Goal: Information Seeking & Learning: Learn about a topic

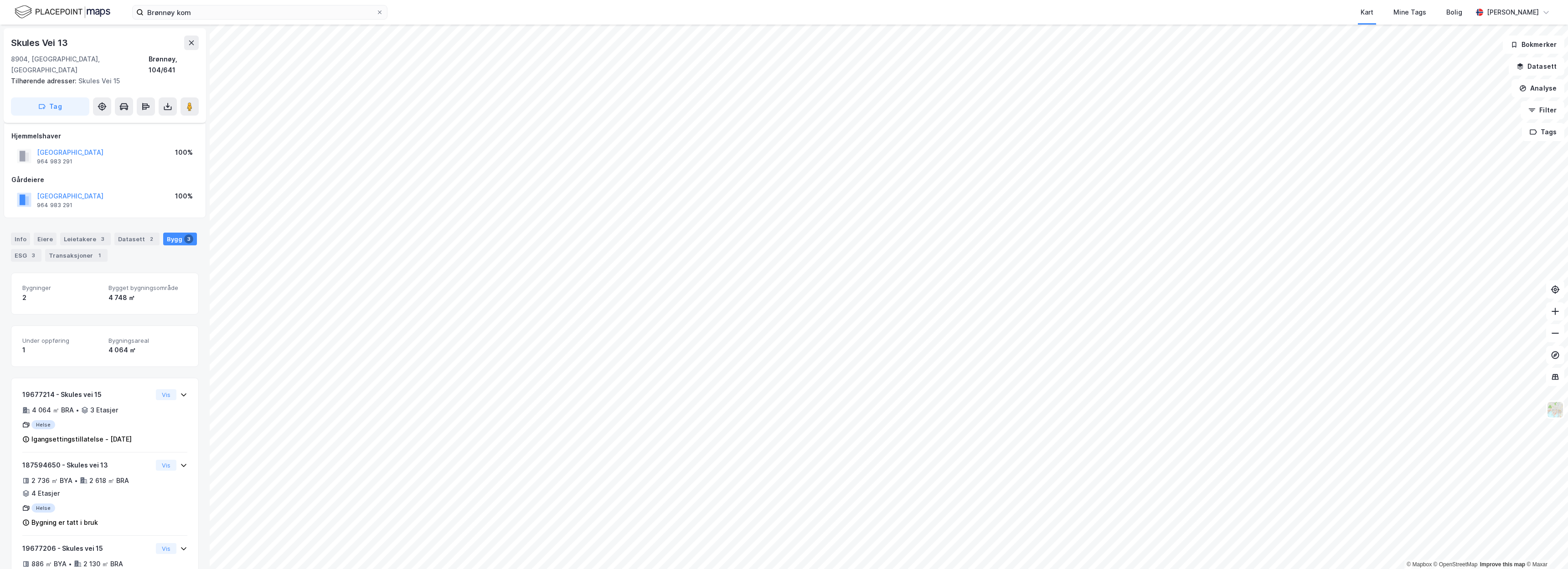
scroll to position [44, 0]
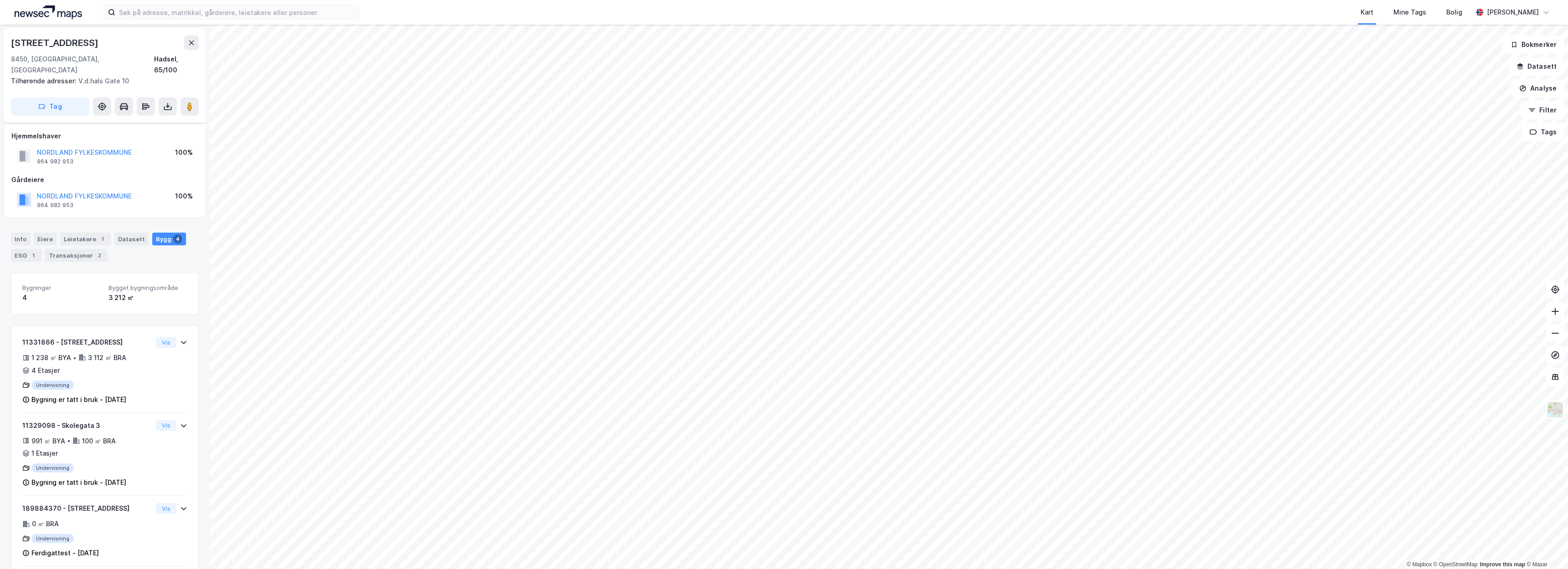
scroll to position [48, 0]
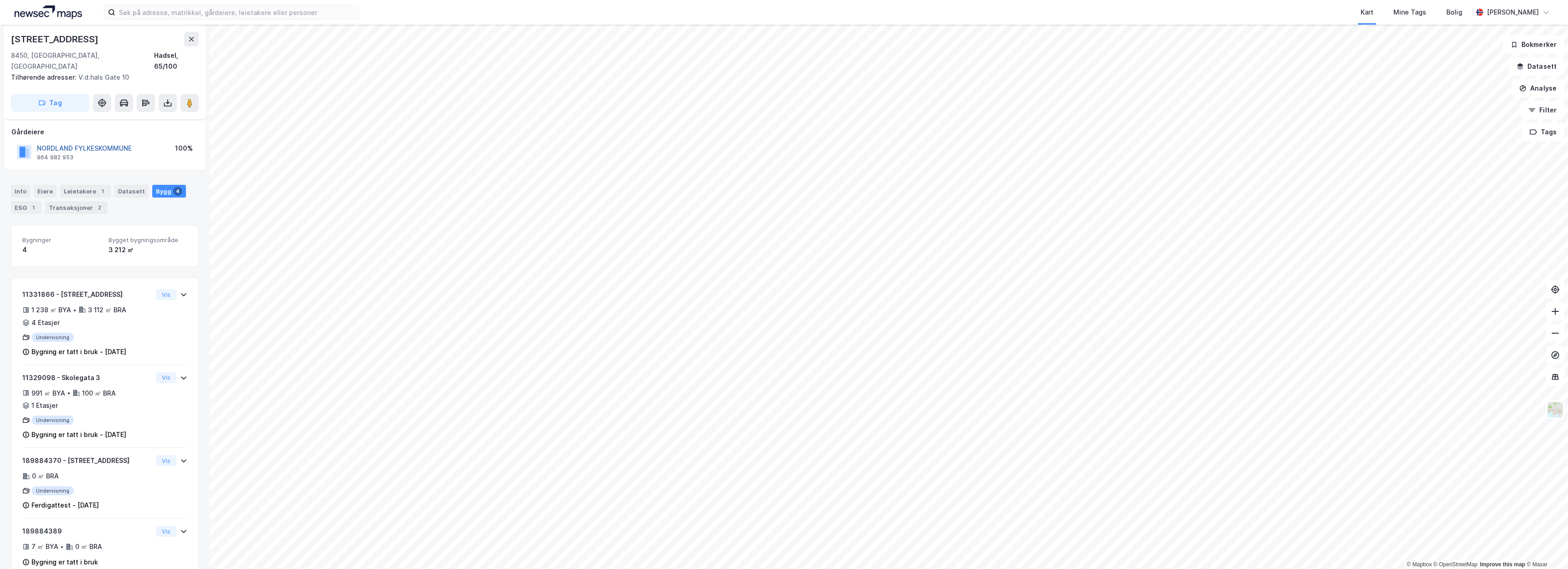
click at [0, 0] on button "NORDLAND FYLKESKOMMUNE" at bounding box center [0, 0] width 0 height 0
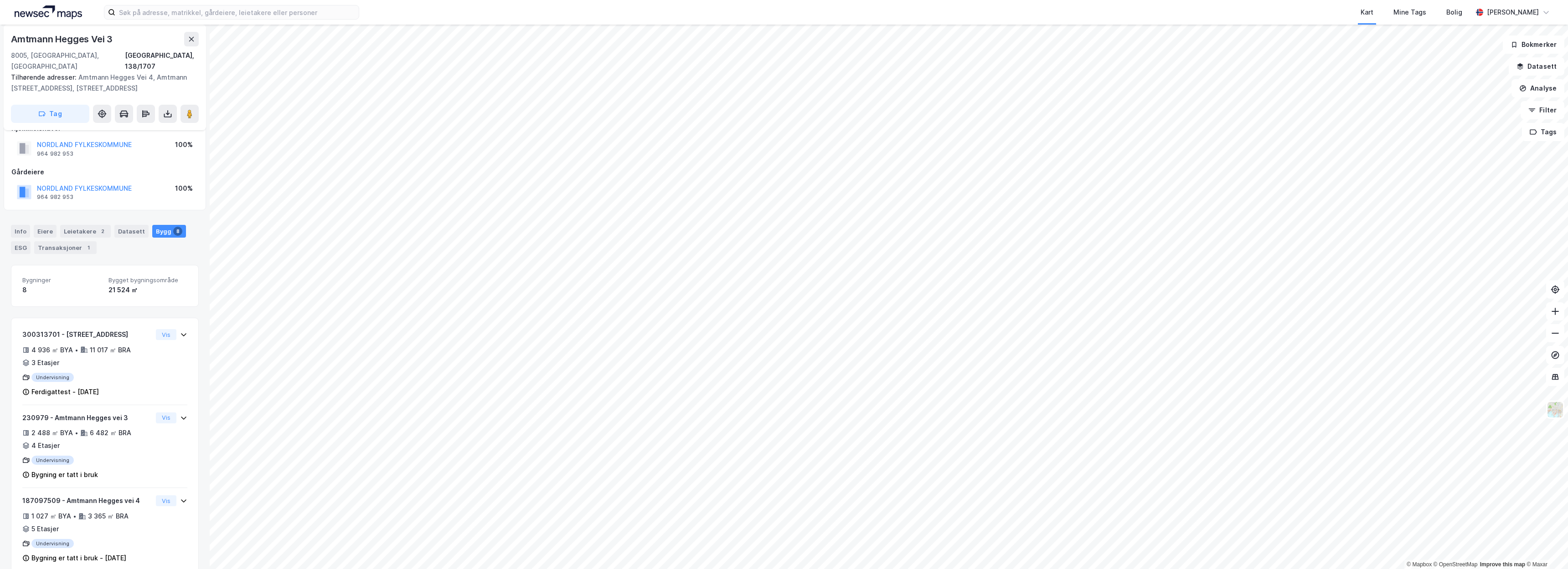
scroll to position [179, 0]
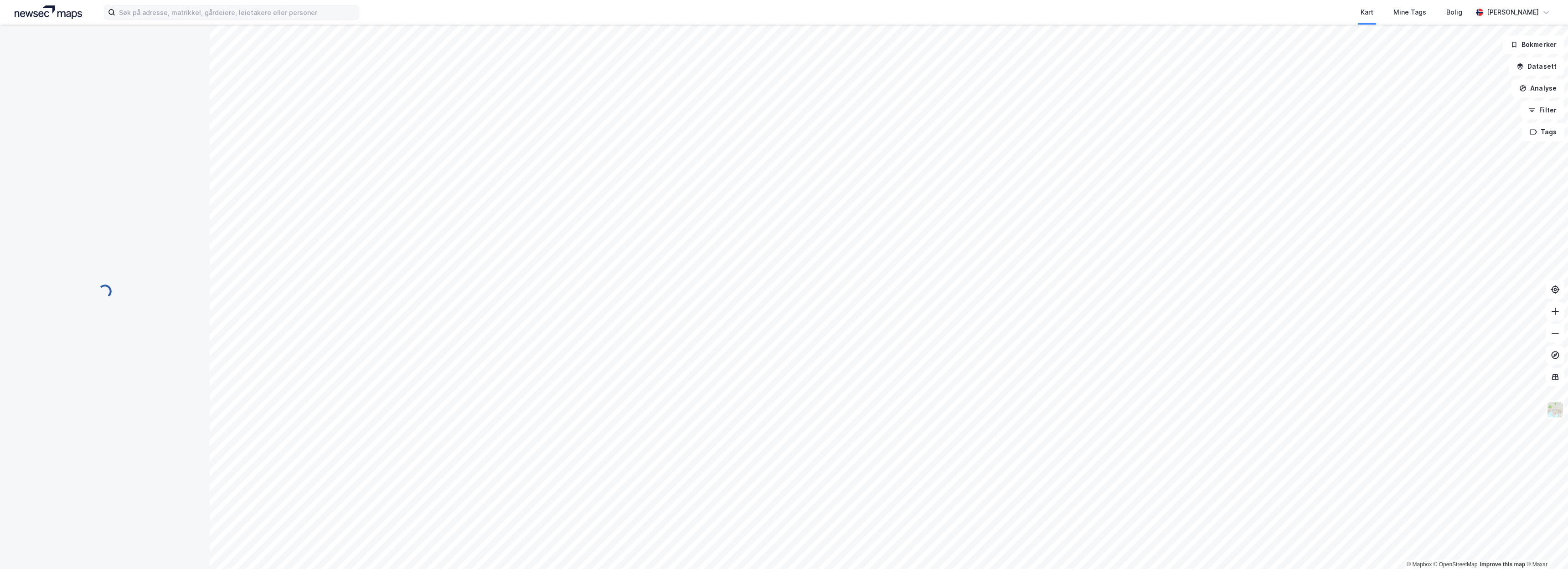
scroll to position [48, 0]
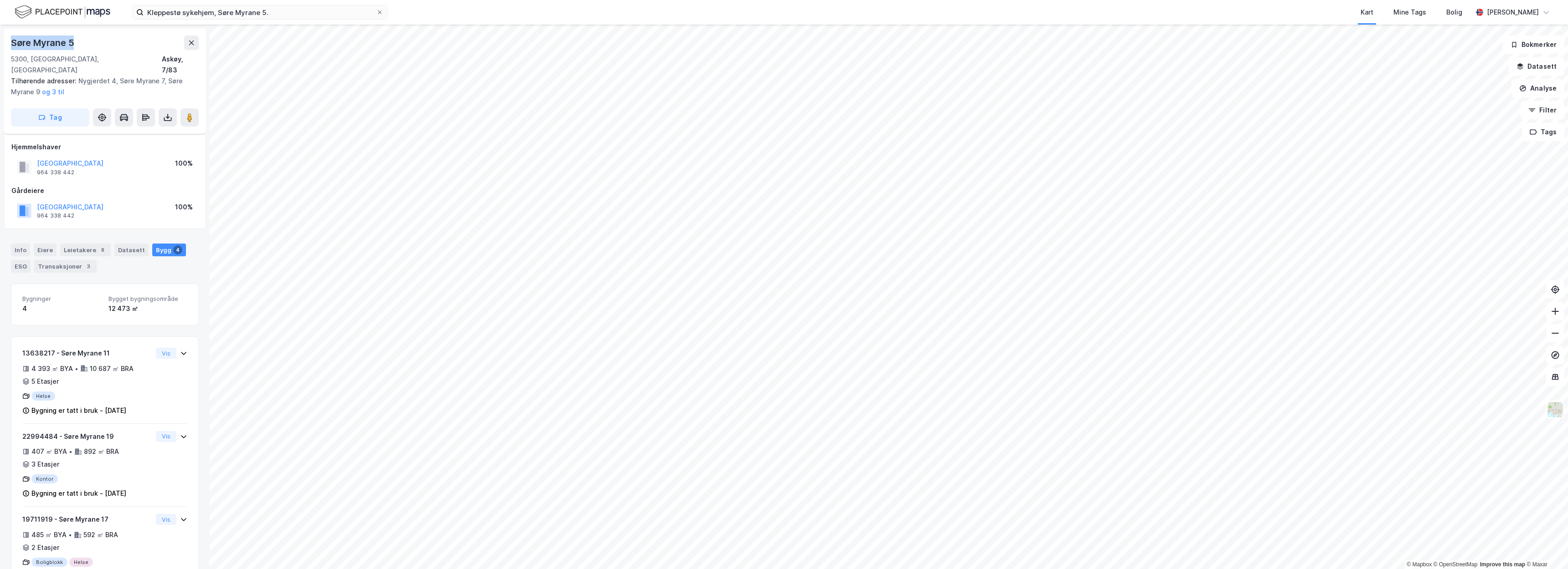
scroll to position [70, 0]
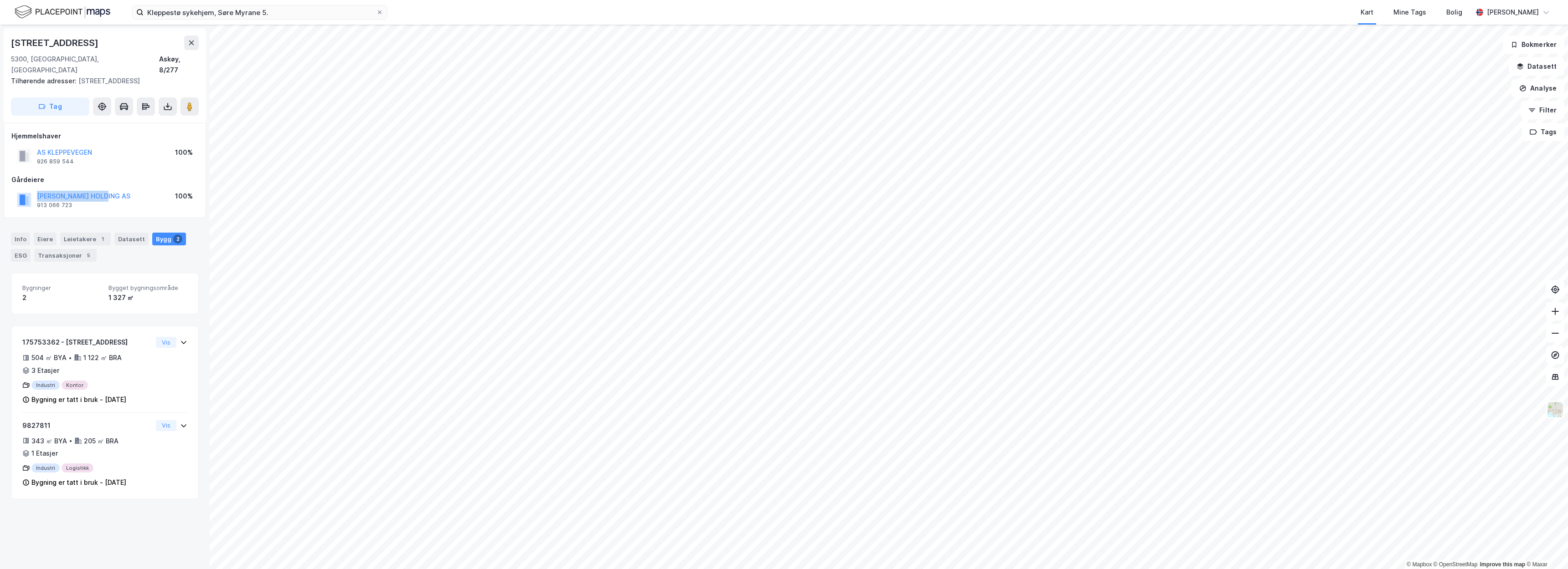
drag, startPoint x: 120, startPoint y: 183, endPoint x: 33, endPoint y: 181, distance: 87.0
click at [33, 189] on div "J BAKKE HOLDING AS 913 066 723 100%" at bounding box center [105, 200] width 187 height 22
copy button "J BAKKE HOLDING AS"
